Goal: Transaction & Acquisition: Register for event/course

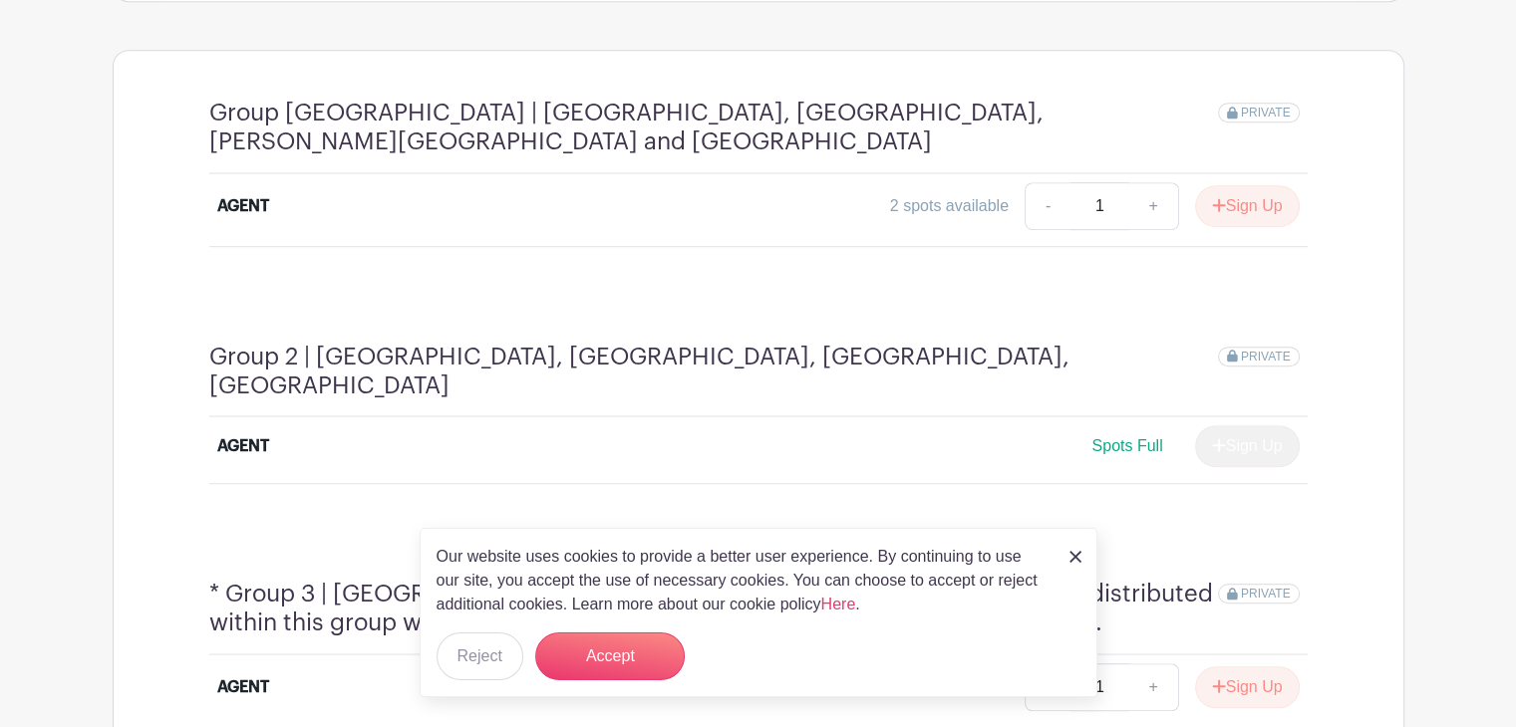
scroll to position [1096, 0]
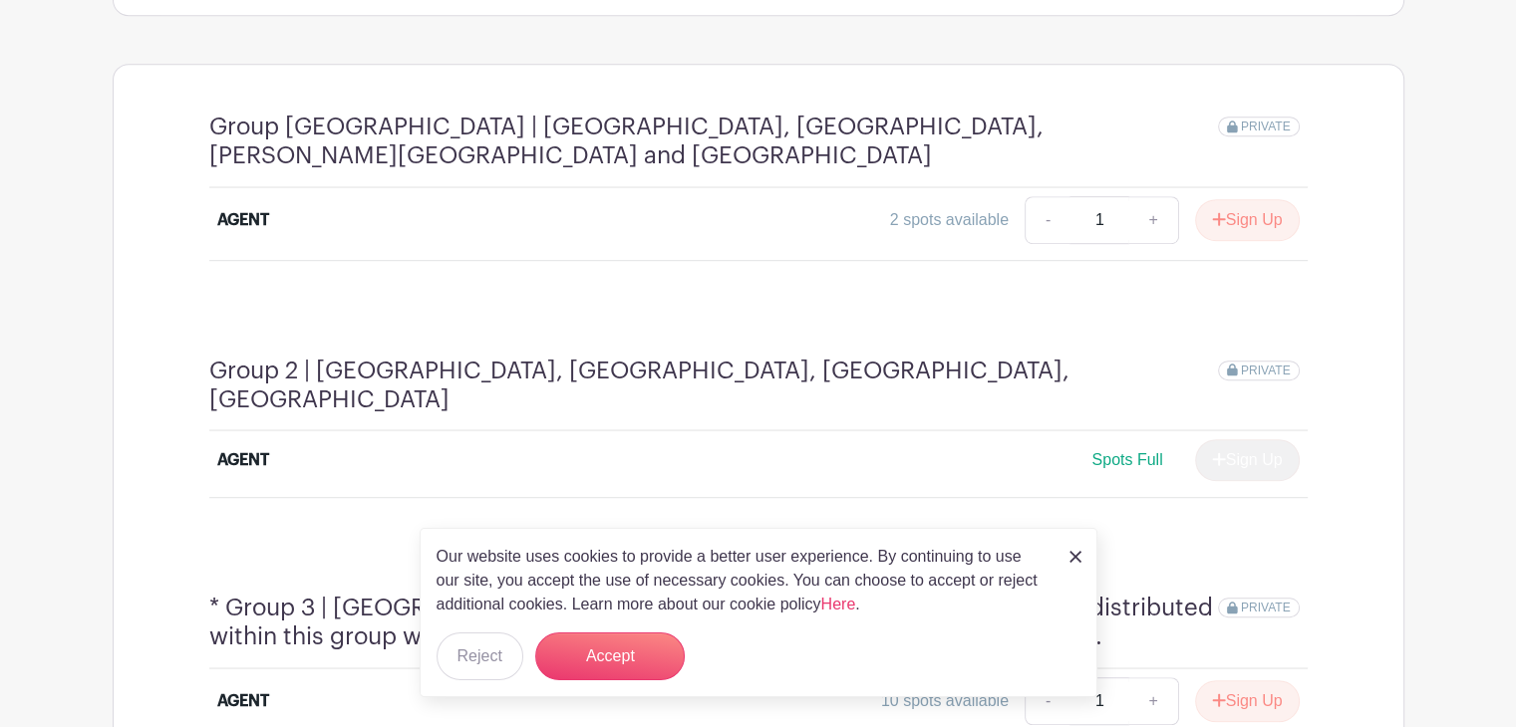
click at [1070, 560] on img at bounding box center [1075, 557] width 12 height 12
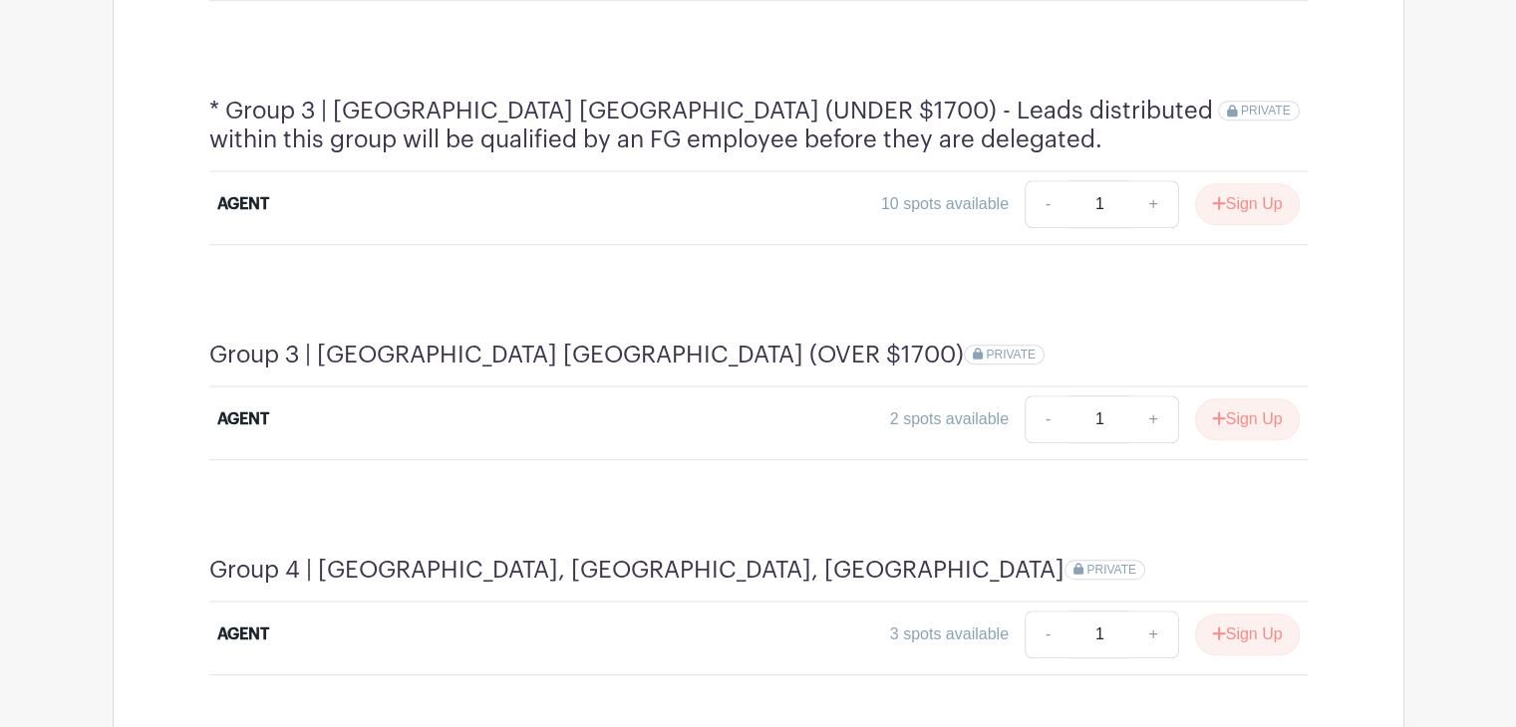
scroll to position [1718, 0]
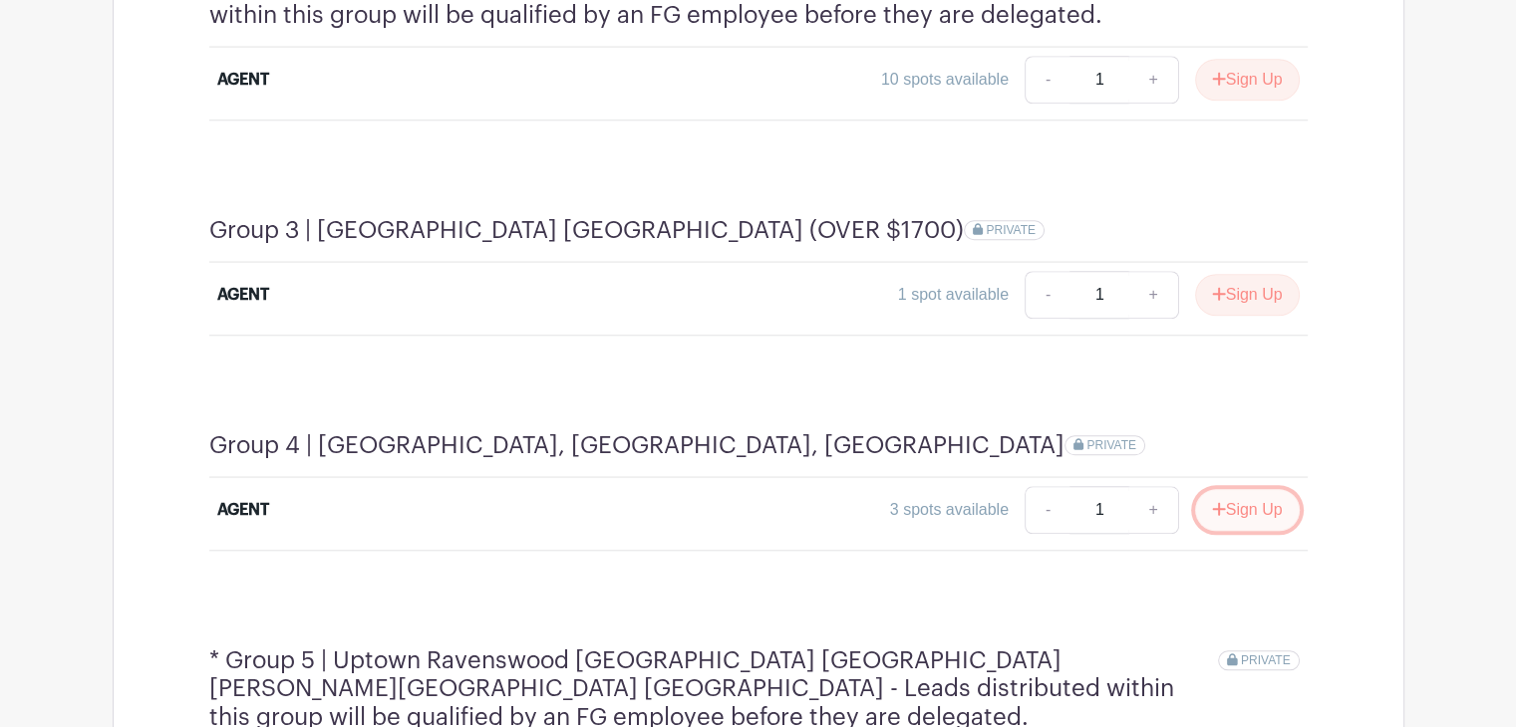
click at [1221, 489] on button "Sign Up" at bounding box center [1247, 510] width 105 height 42
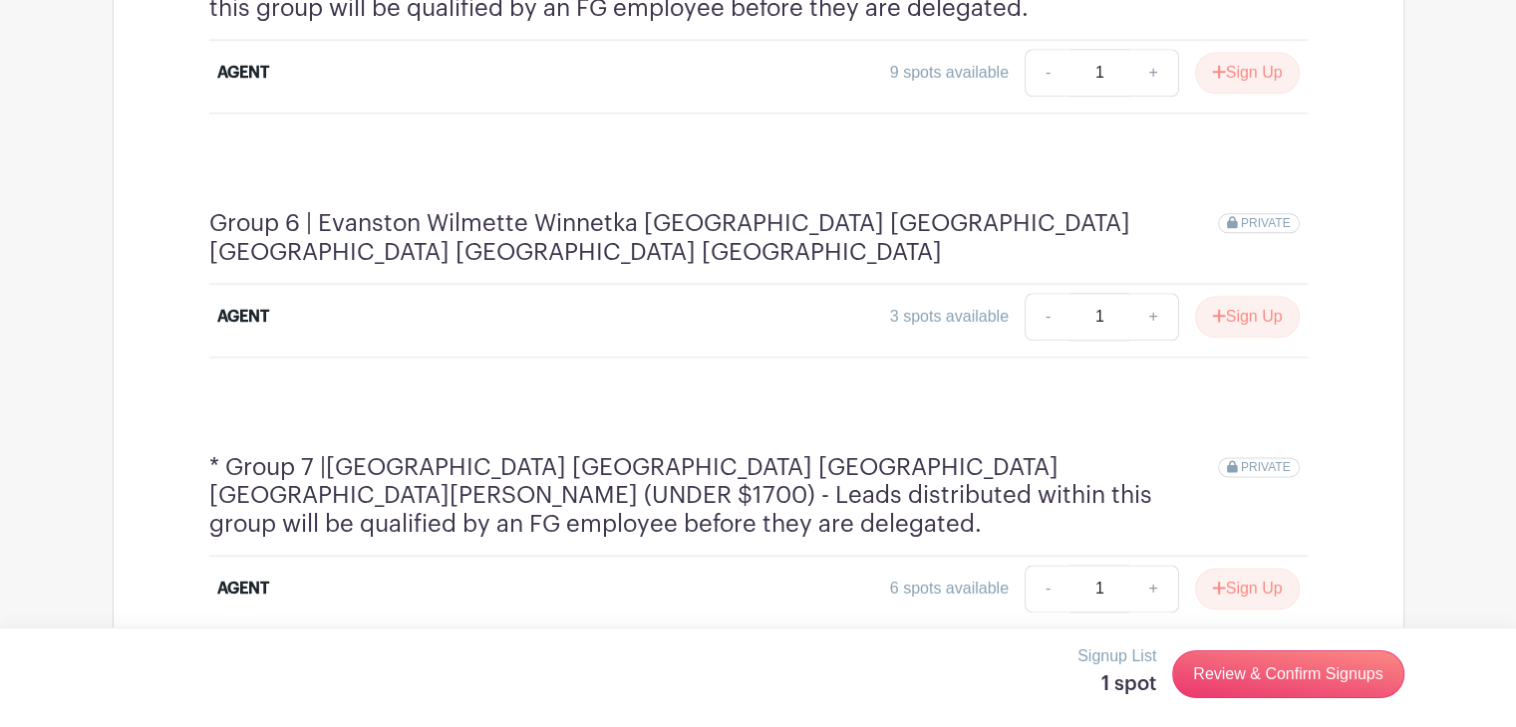
scroll to position [2475, 0]
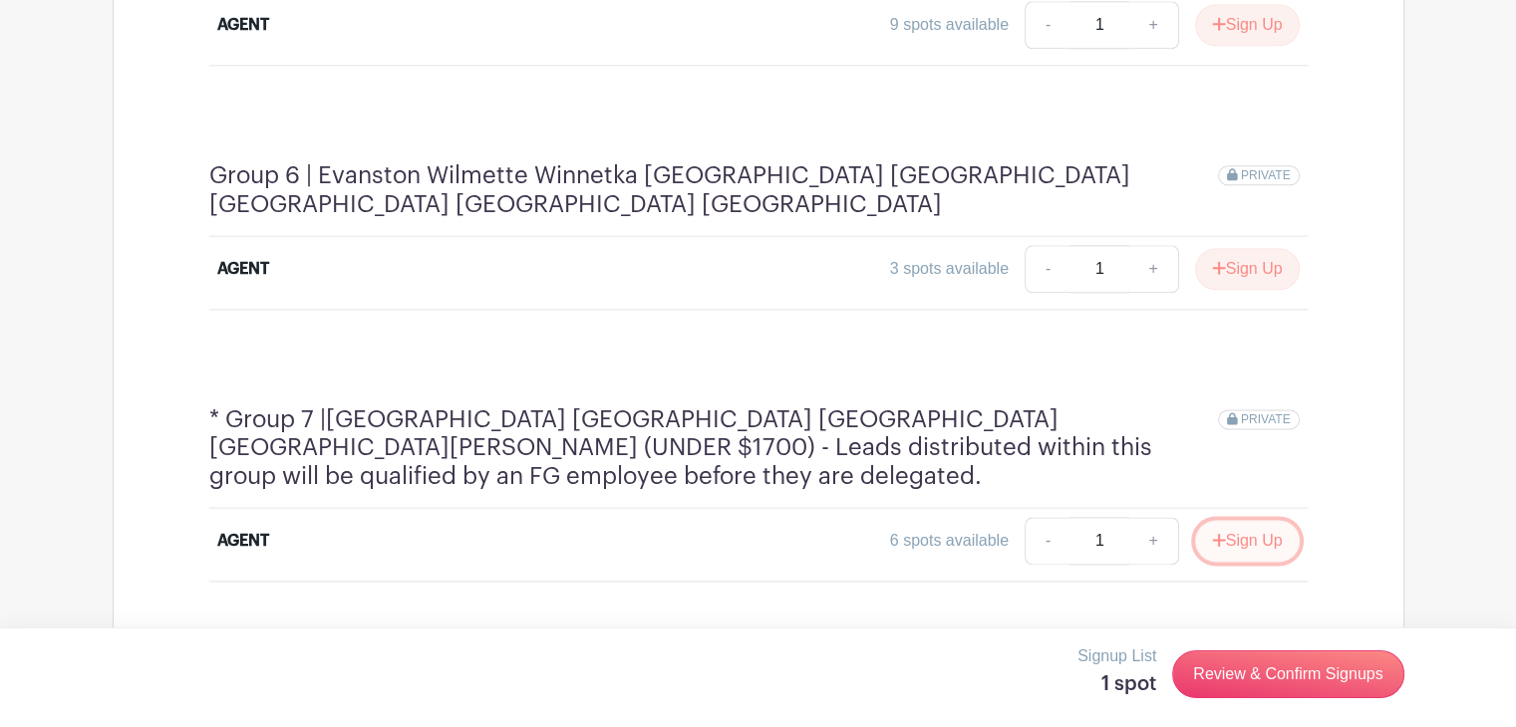
click at [1220, 533] on icon "submit" at bounding box center [1218, 539] width 13 height 13
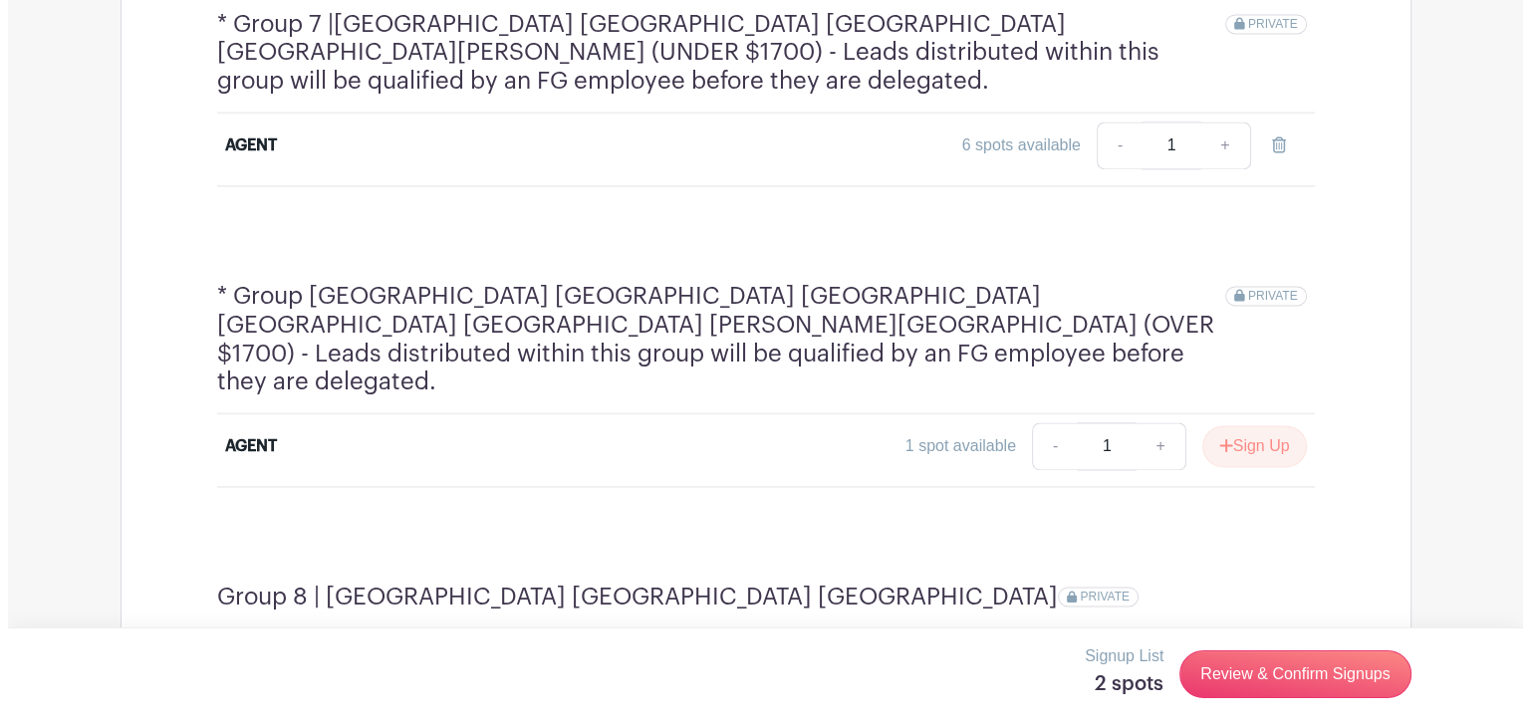
scroll to position [2865, 0]
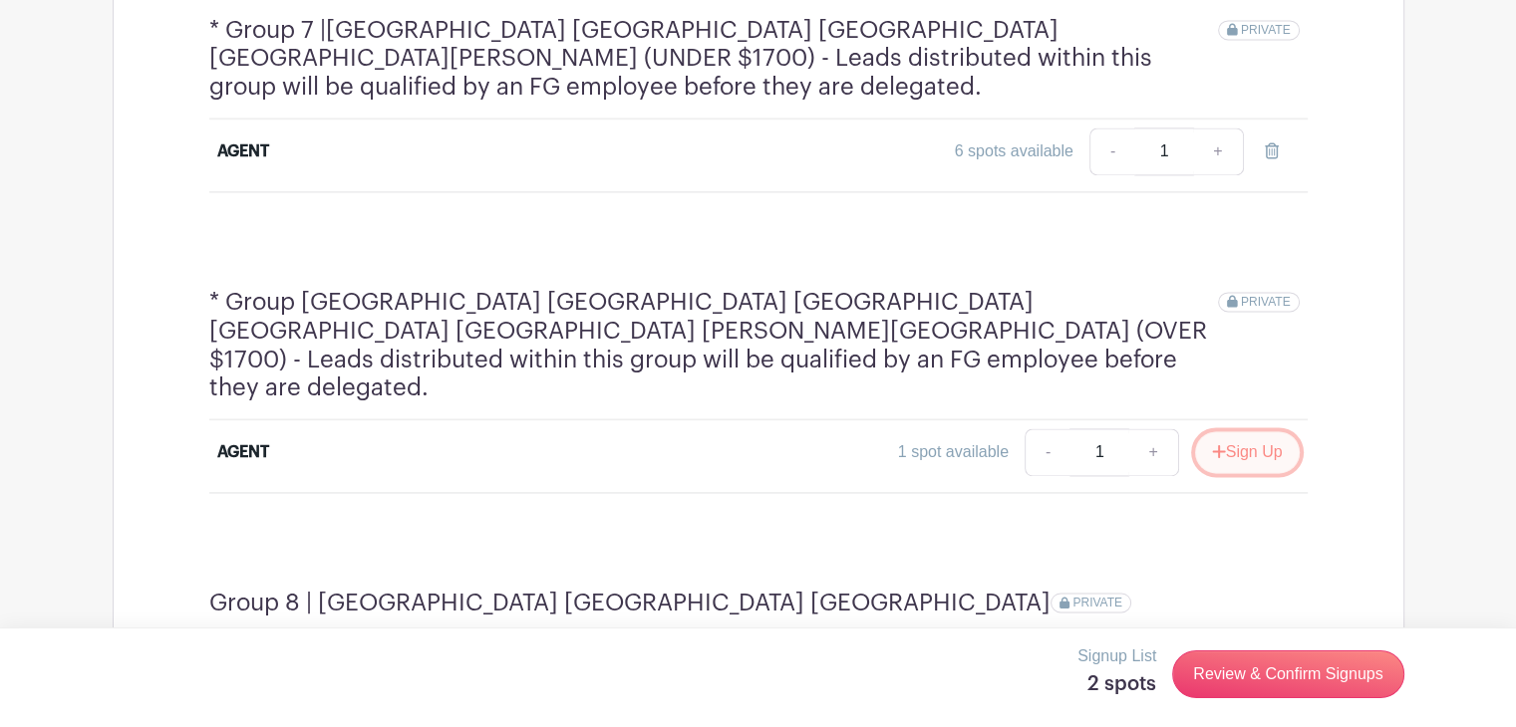
click at [1235, 431] on button "Sign Up" at bounding box center [1247, 452] width 105 height 42
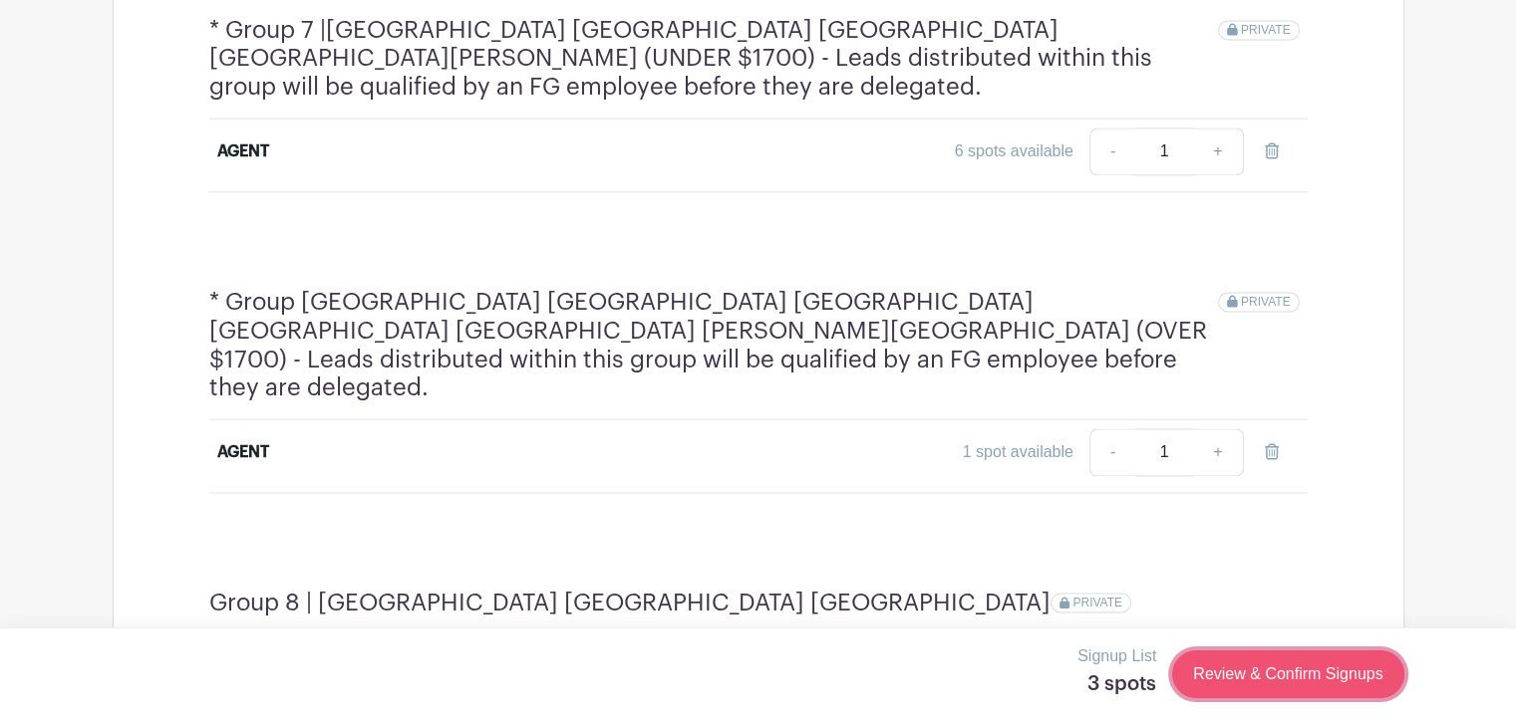
click at [1259, 665] on link "Review & Confirm Signups" at bounding box center [1287, 675] width 231 height 48
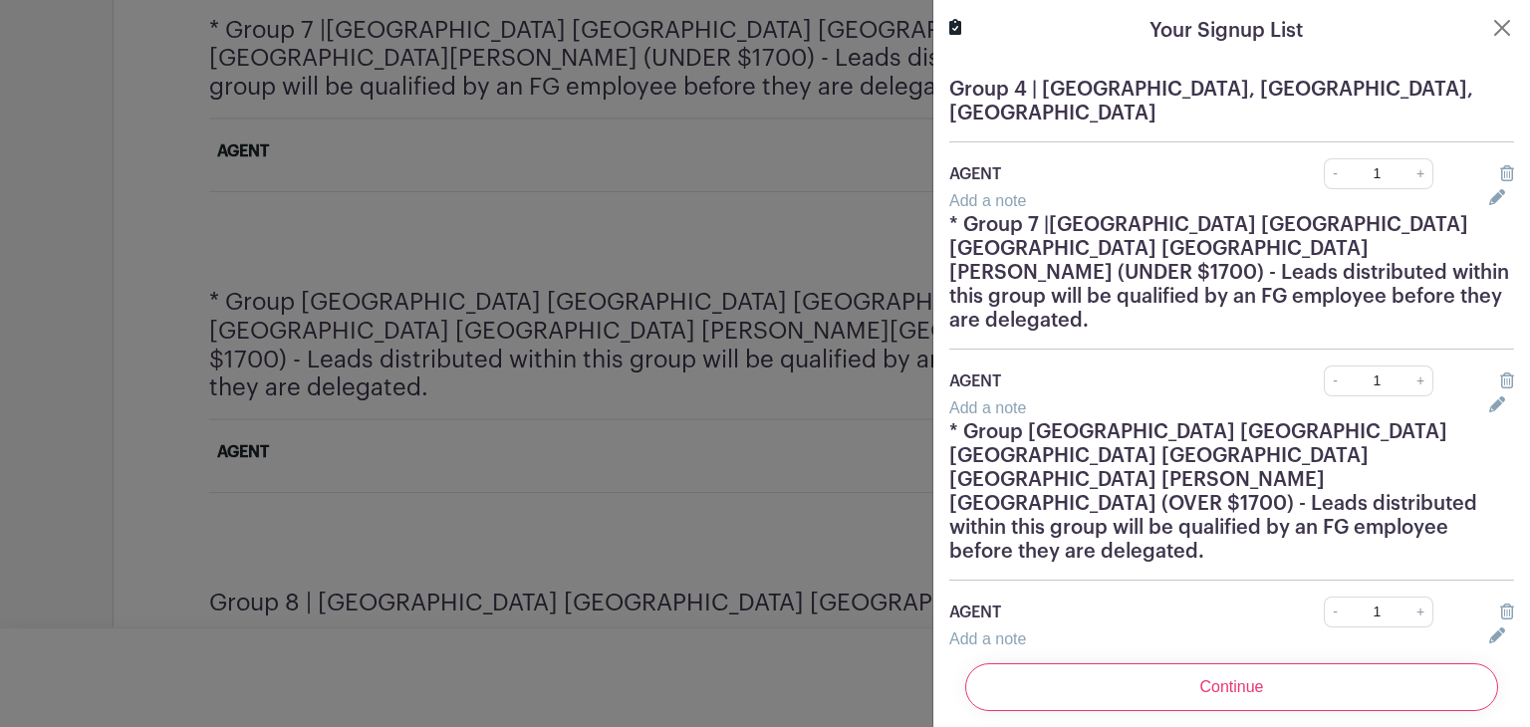
click at [1259, 665] on input "Continue" at bounding box center [1231, 688] width 533 height 48
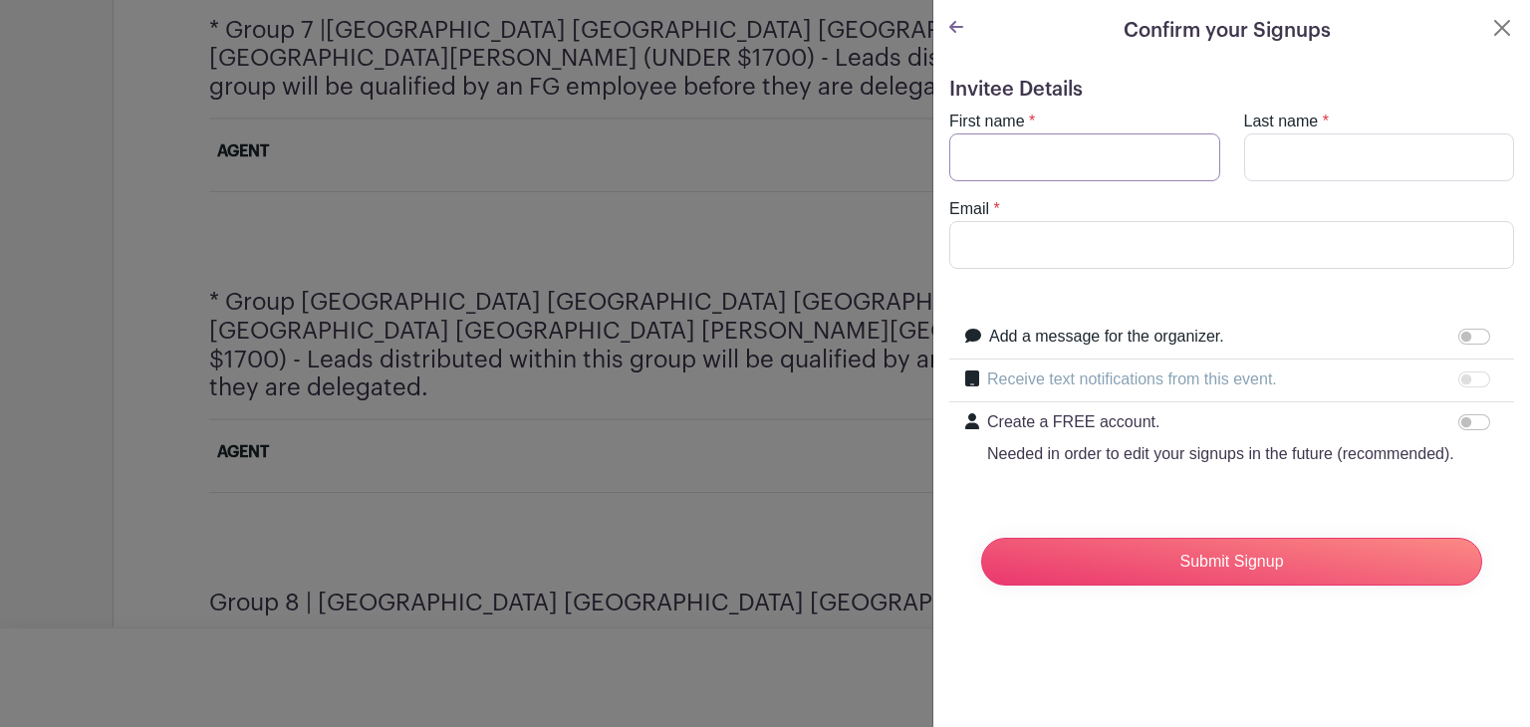
click at [1029, 152] on input "First name" at bounding box center [1085, 158] width 271 height 48
type input "[PERSON_NAME]"
click at [1278, 150] on input "Last name" at bounding box center [1379, 158] width 271 height 48
type input "[PERSON_NAME]"
click at [1080, 240] on input "Email" at bounding box center [1232, 245] width 565 height 48
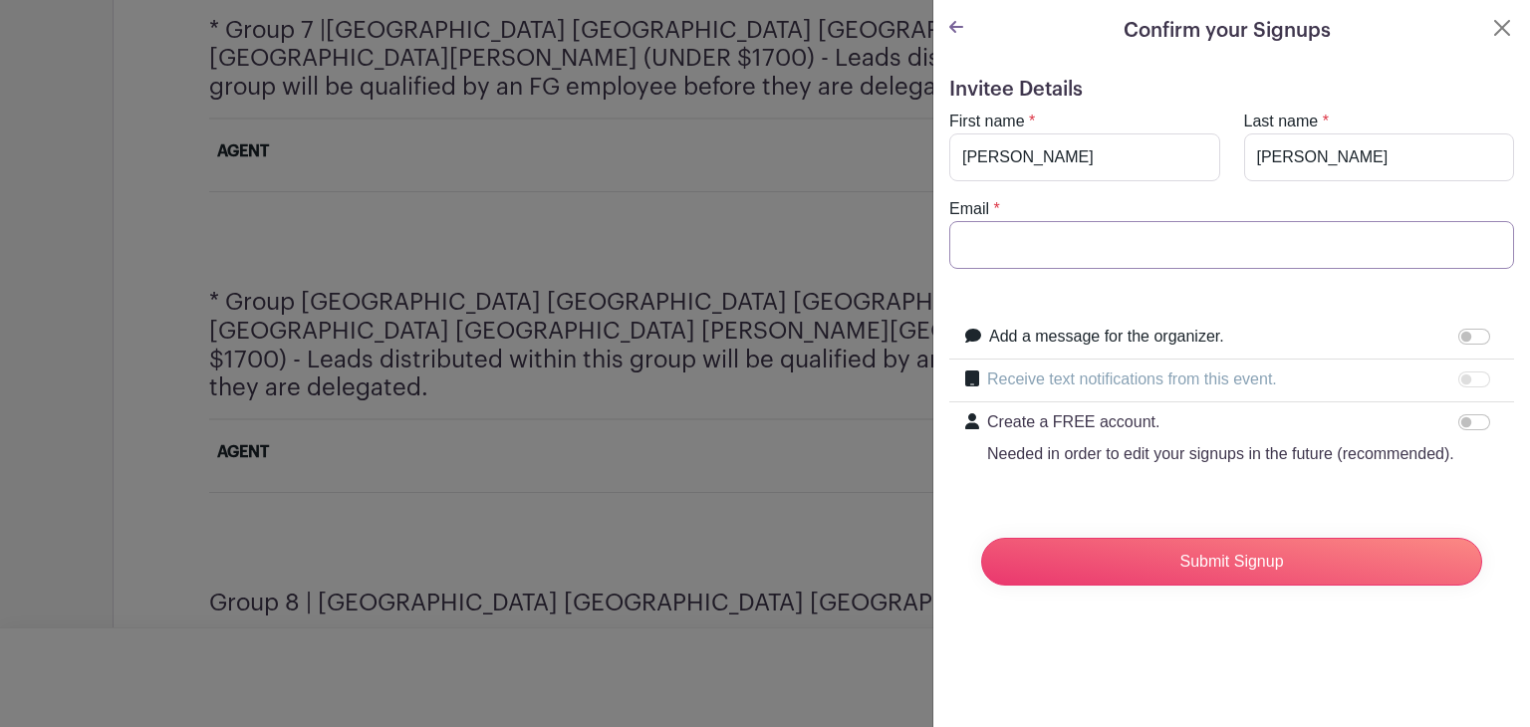
type input "[PERSON_NAME][EMAIL_ADDRESS][PERSON_NAME][DOMAIN_NAME]"
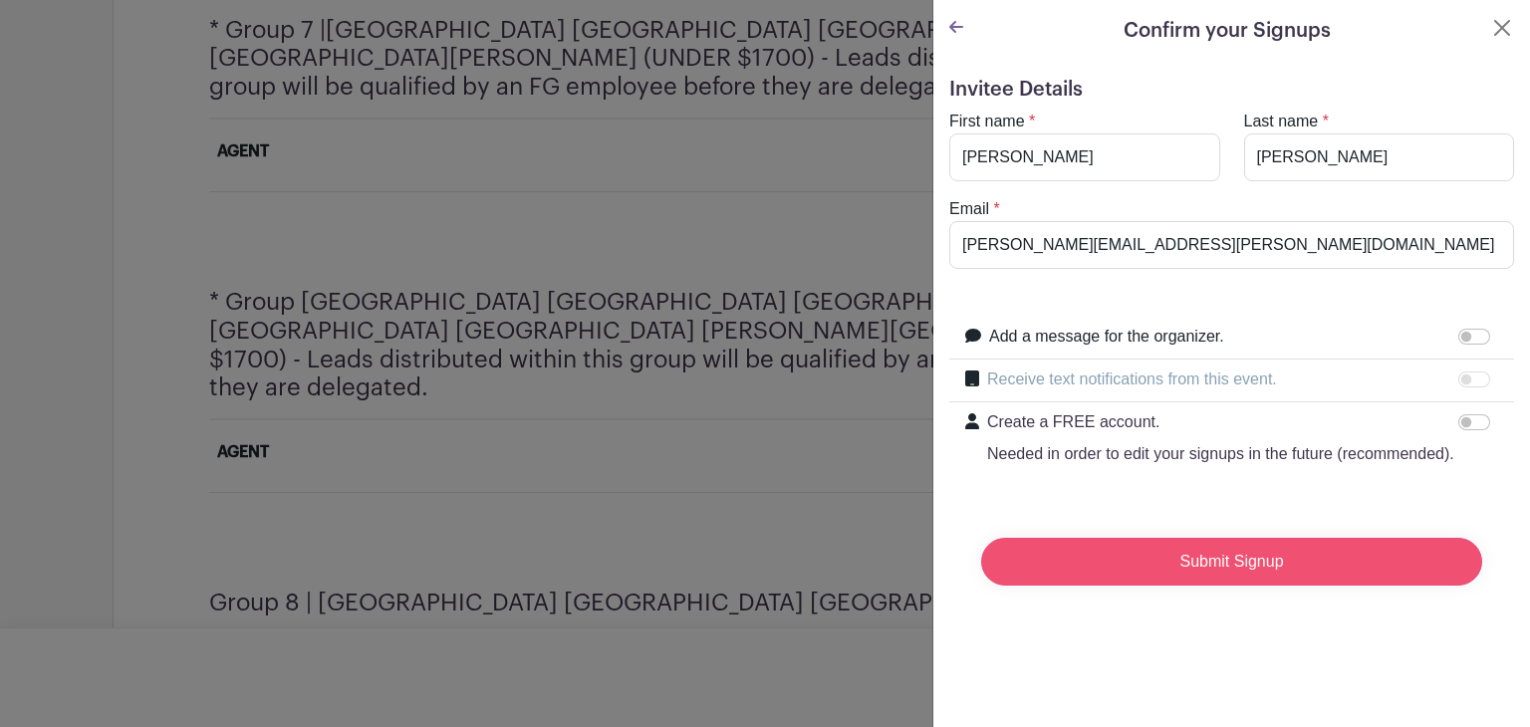
click at [1161, 586] on input "Submit Signup" at bounding box center [1231, 562] width 501 height 48
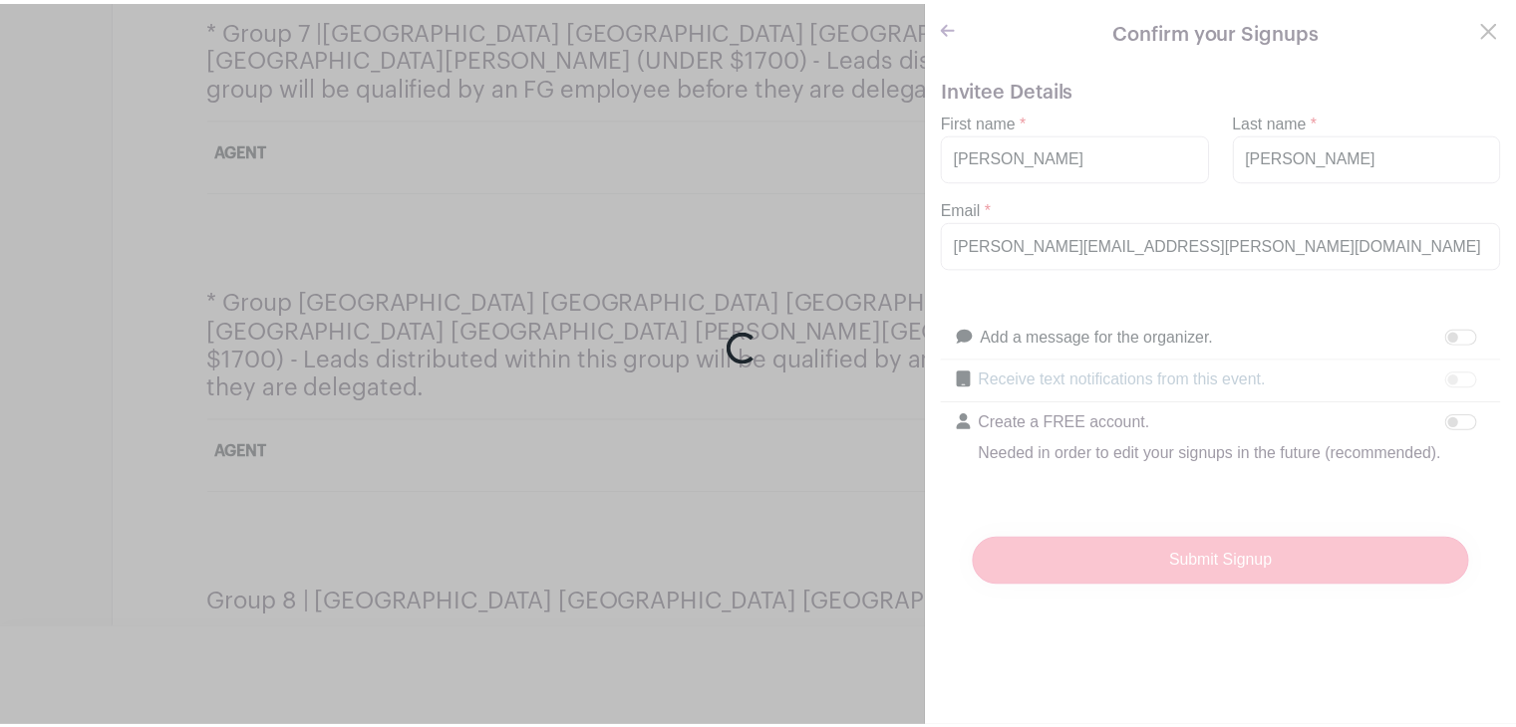
scroll to position [2905, 0]
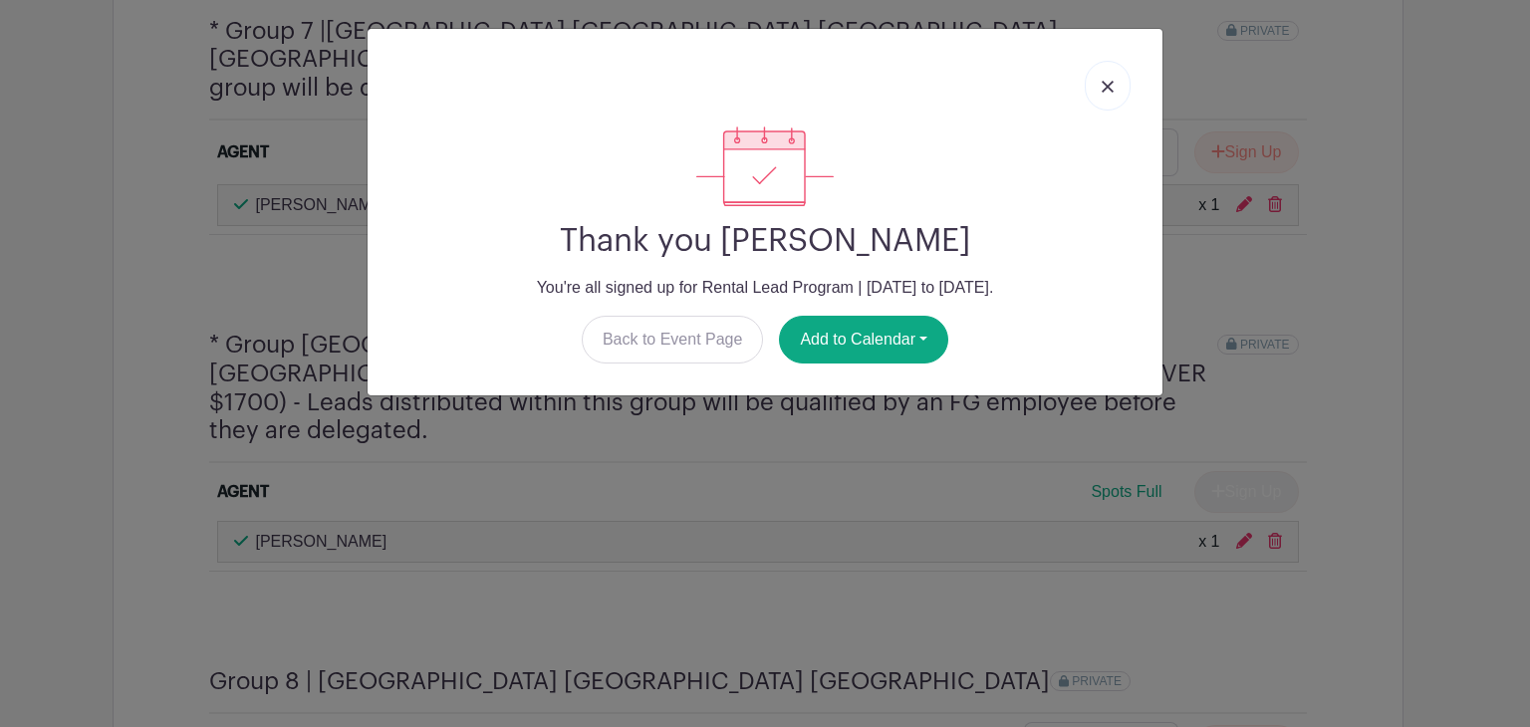
click at [1103, 81] on img at bounding box center [1108, 87] width 12 height 12
